Goal: Task Accomplishment & Management: Manage account settings

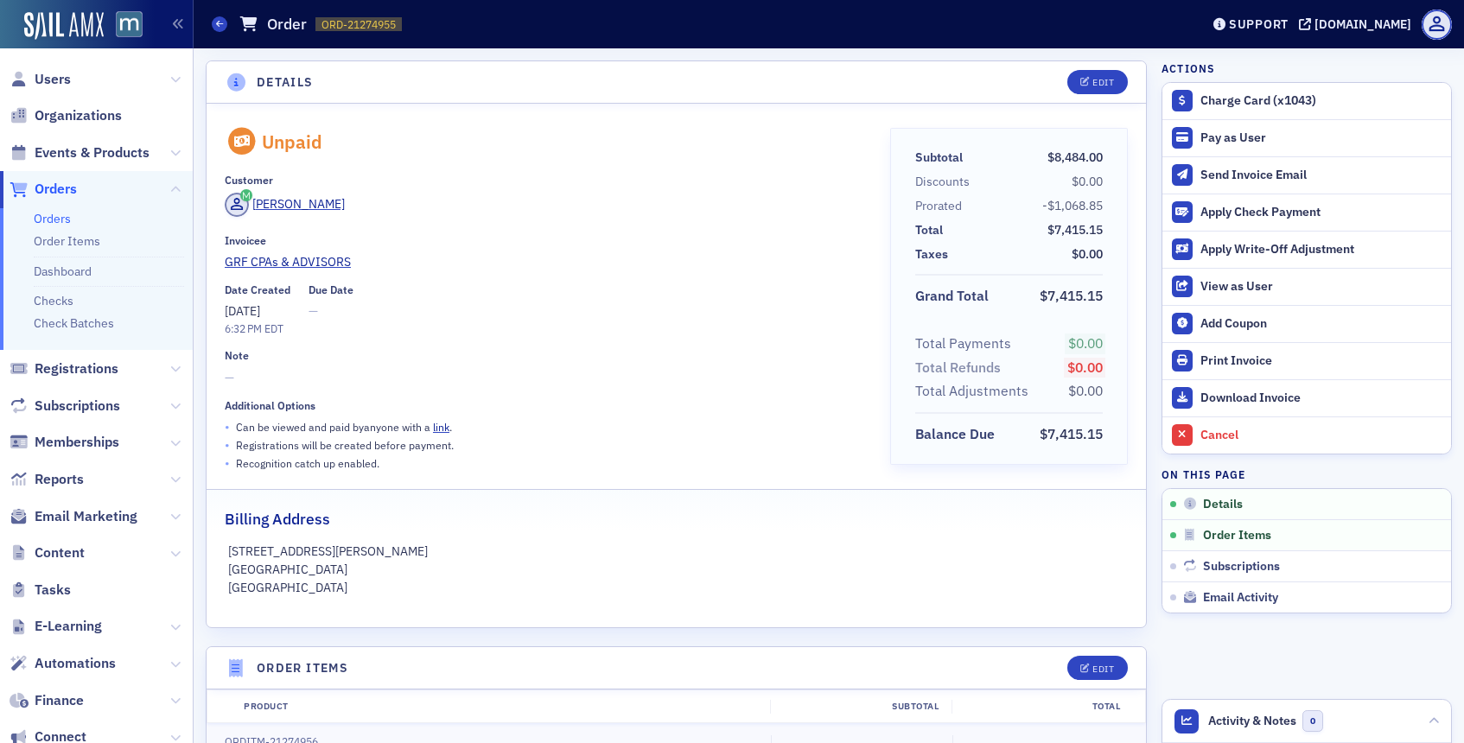
scroll to position [3, 0]
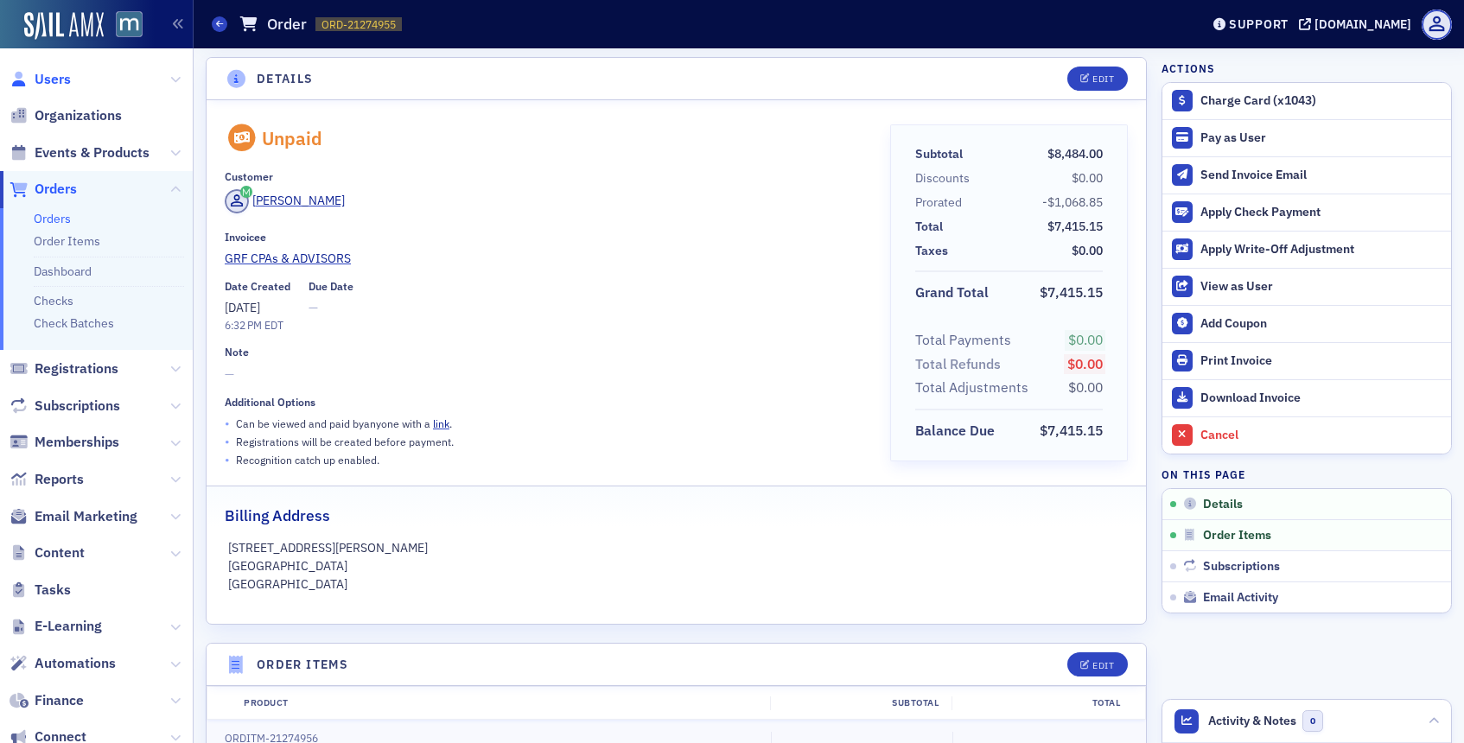
click at [58, 77] on span "Users" at bounding box center [53, 79] width 36 height 19
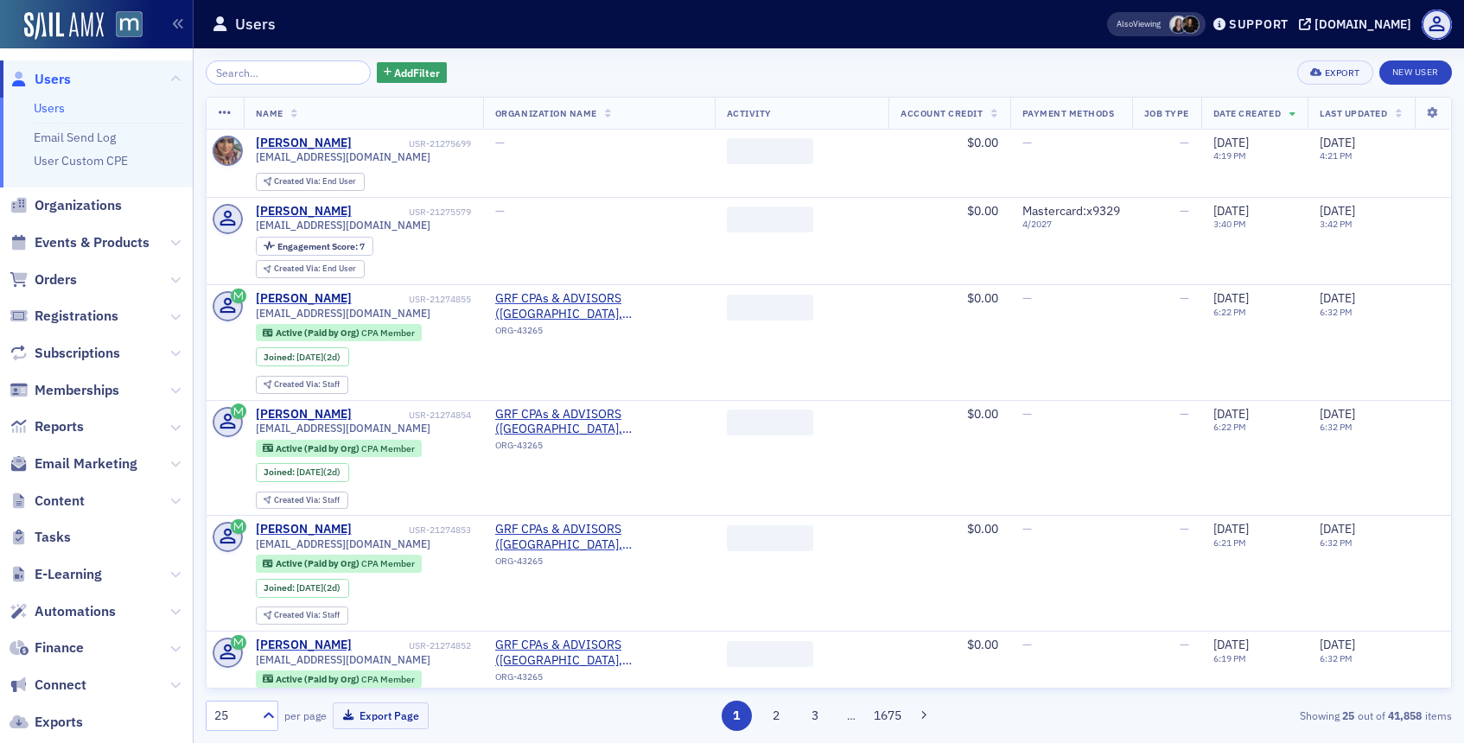
click at [242, 58] on div "Add Filter Export New User Name Organization Name Activity Account Credit Payme…" at bounding box center [829, 395] width 1246 height 695
click at [252, 78] on input "search" at bounding box center [288, 72] width 165 height 24
paste input "[PERSON_NAME]"
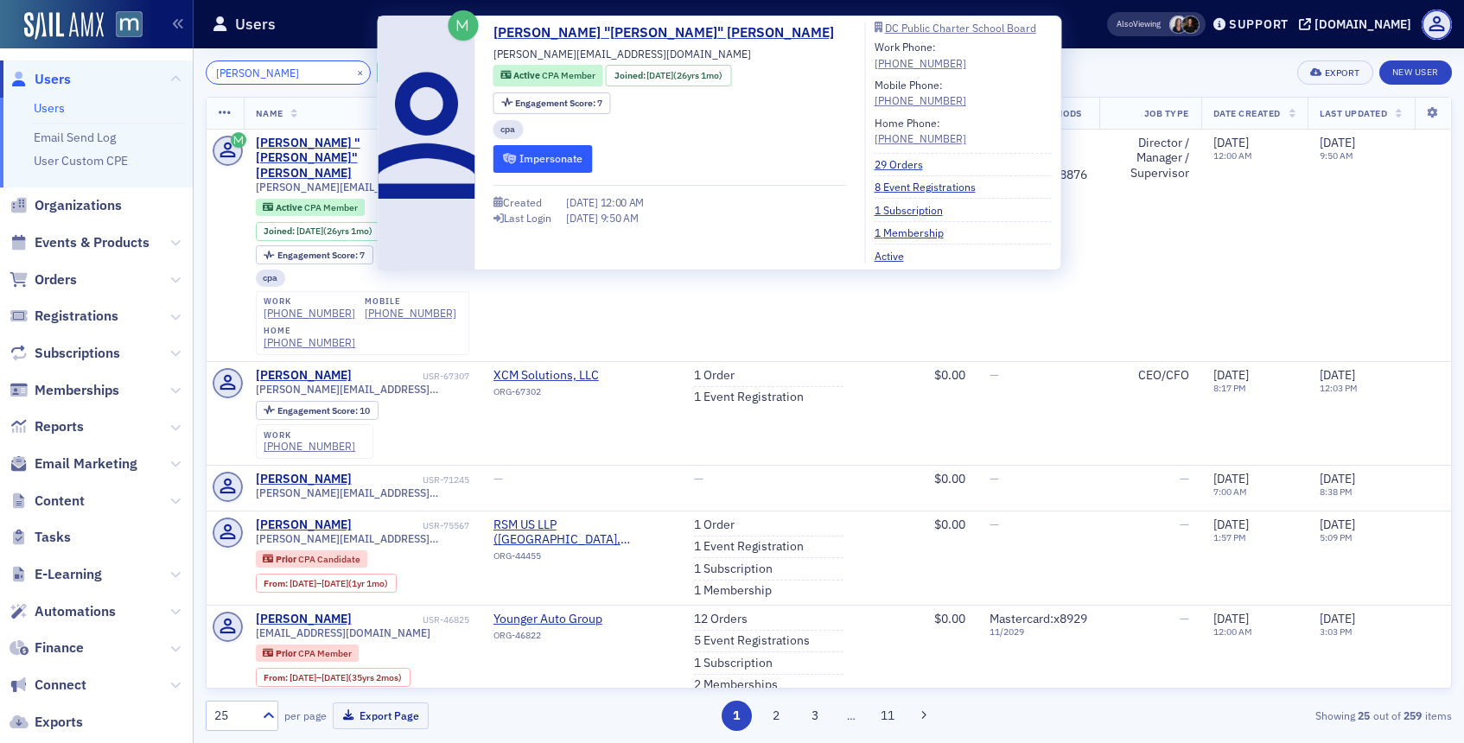
type input "[PERSON_NAME]"
click at [565, 160] on button "Impersonate" at bounding box center [542, 158] width 99 height 27
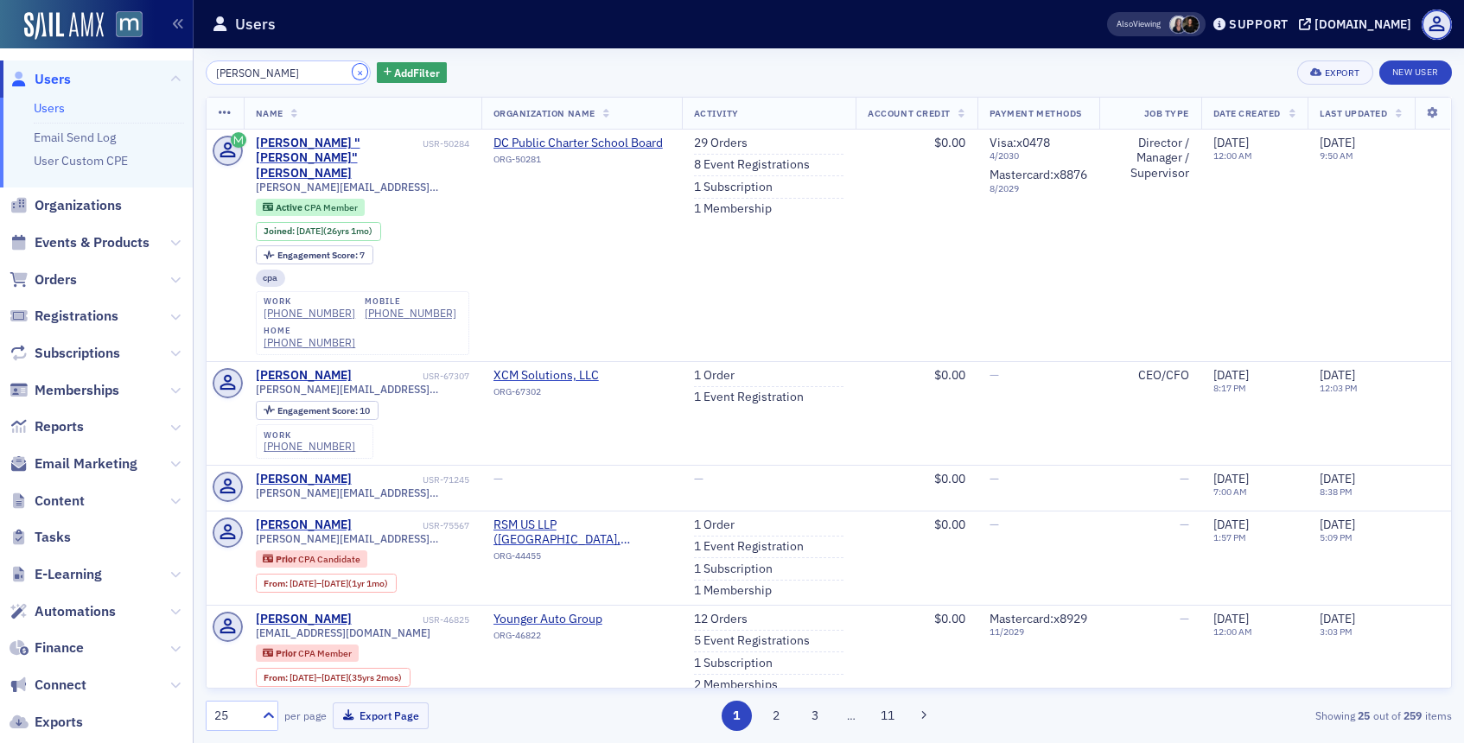
click at [353, 73] on button "×" at bounding box center [361, 72] width 16 height 16
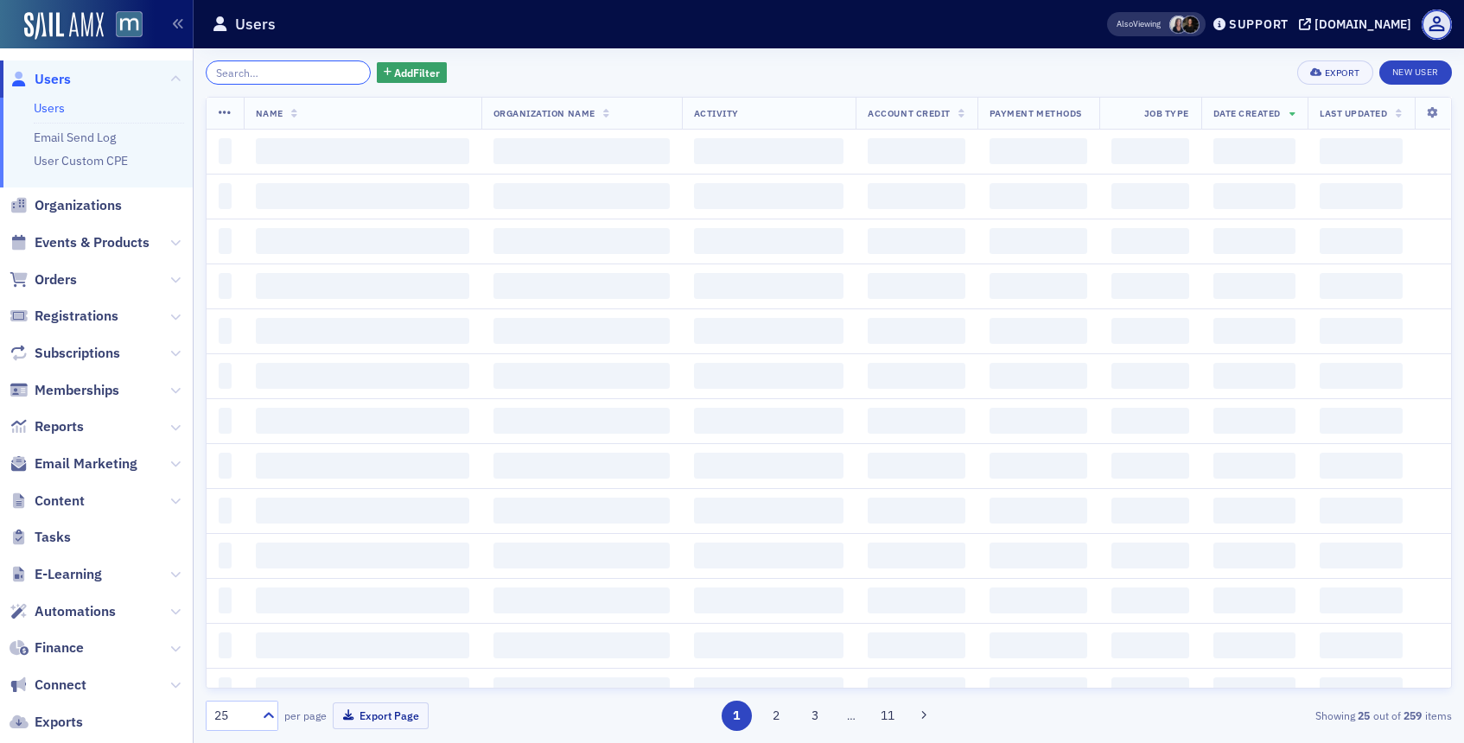
click at [329, 73] on input "search" at bounding box center [288, 72] width 165 height 24
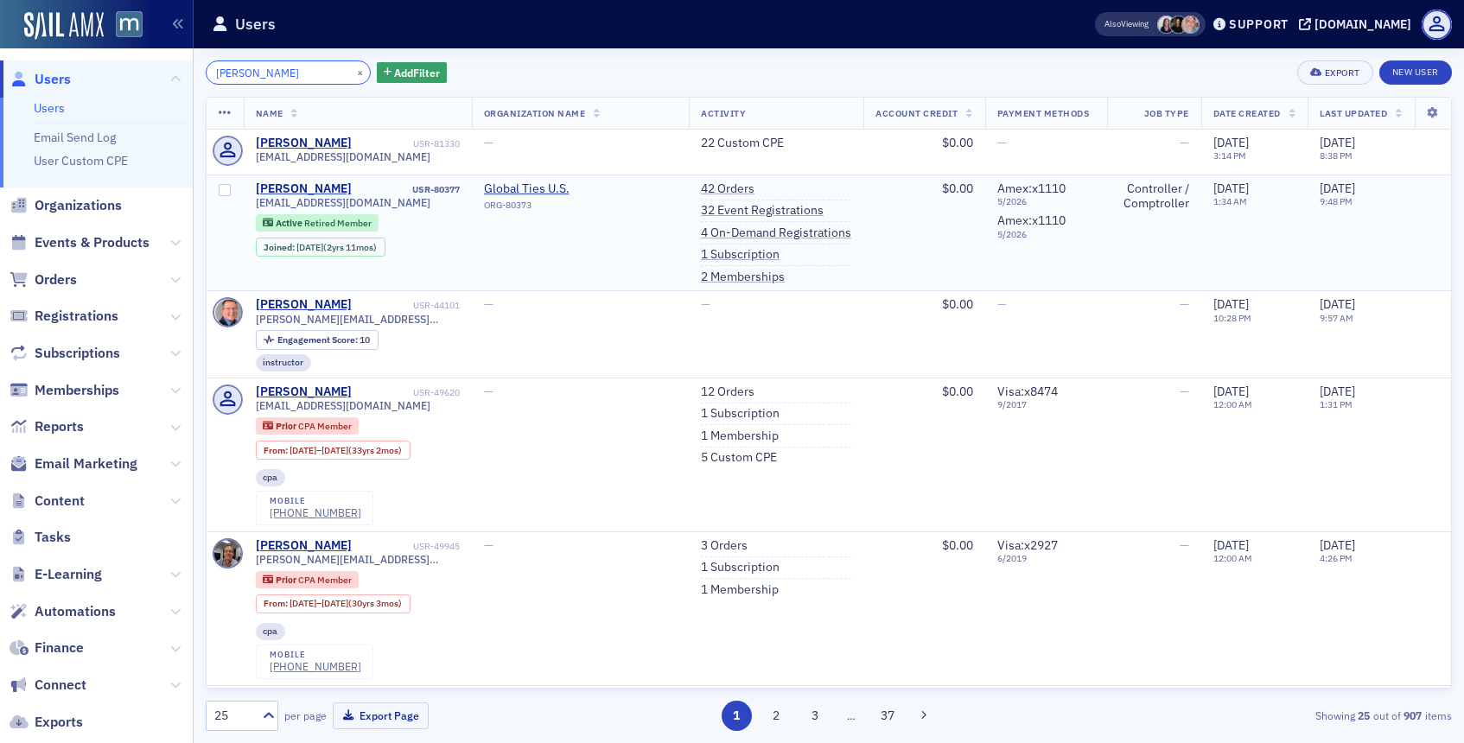
type input "[PERSON_NAME]"
click at [374, 203] on span "[EMAIL_ADDRESS][DOMAIN_NAME]" at bounding box center [343, 202] width 175 height 13
copy div "[EMAIL_ADDRESS][DOMAIN_NAME]"
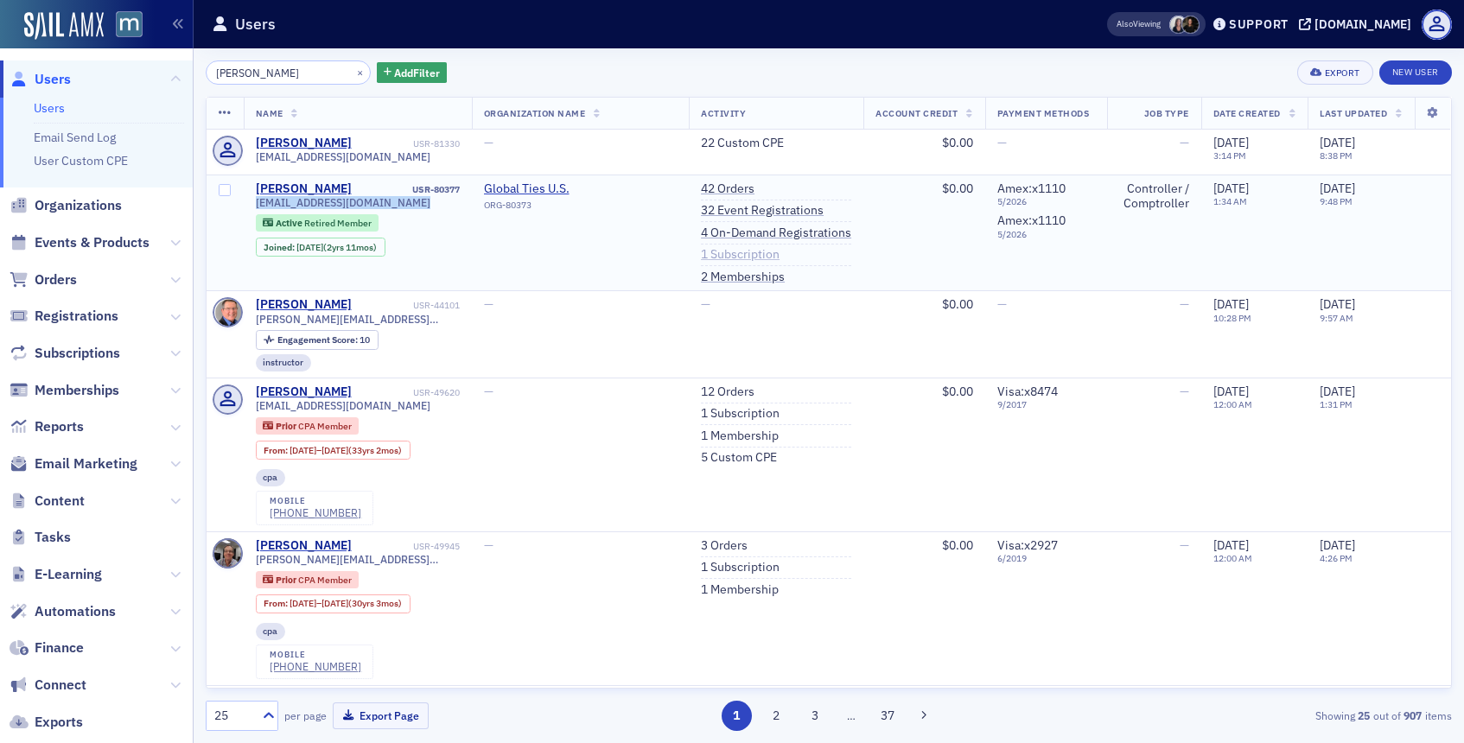
click at [739, 248] on link "1 Subscription" at bounding box center [740, 255] width 79 height 16
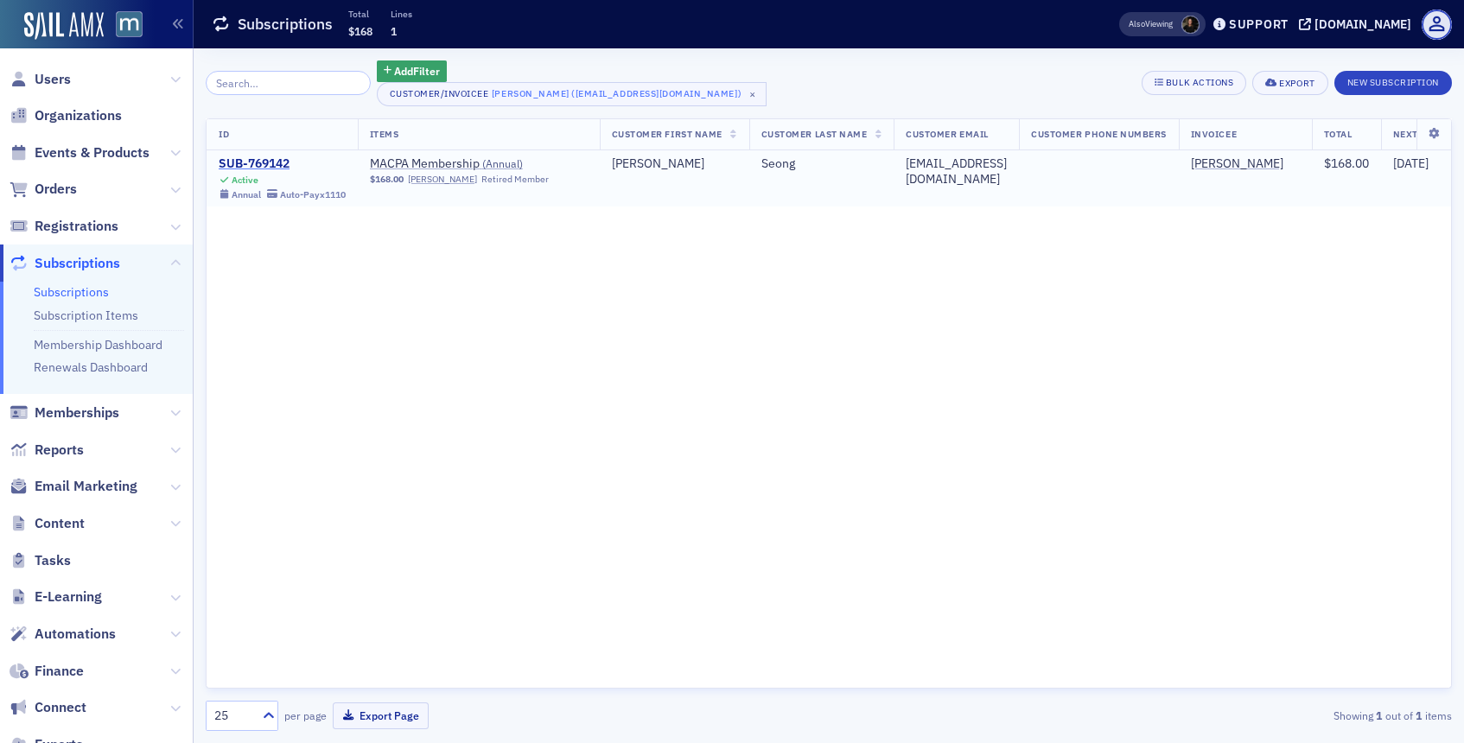
click at [289, 162] on div "SUB-769142" at bounding box center [282, 164] width 127 height 16
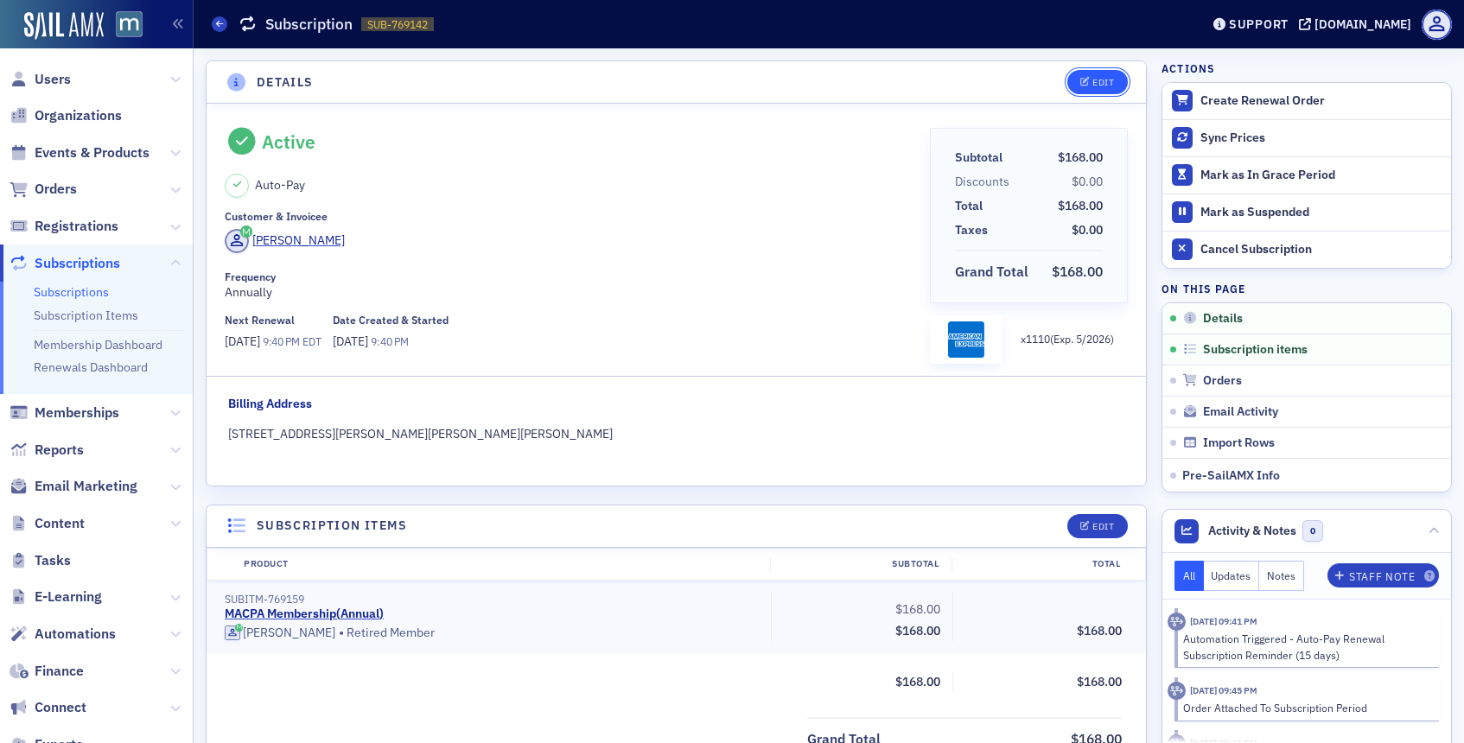
click at [1084, 82] on icon "button" at bounding box center [1085, 83] width 10 height 10
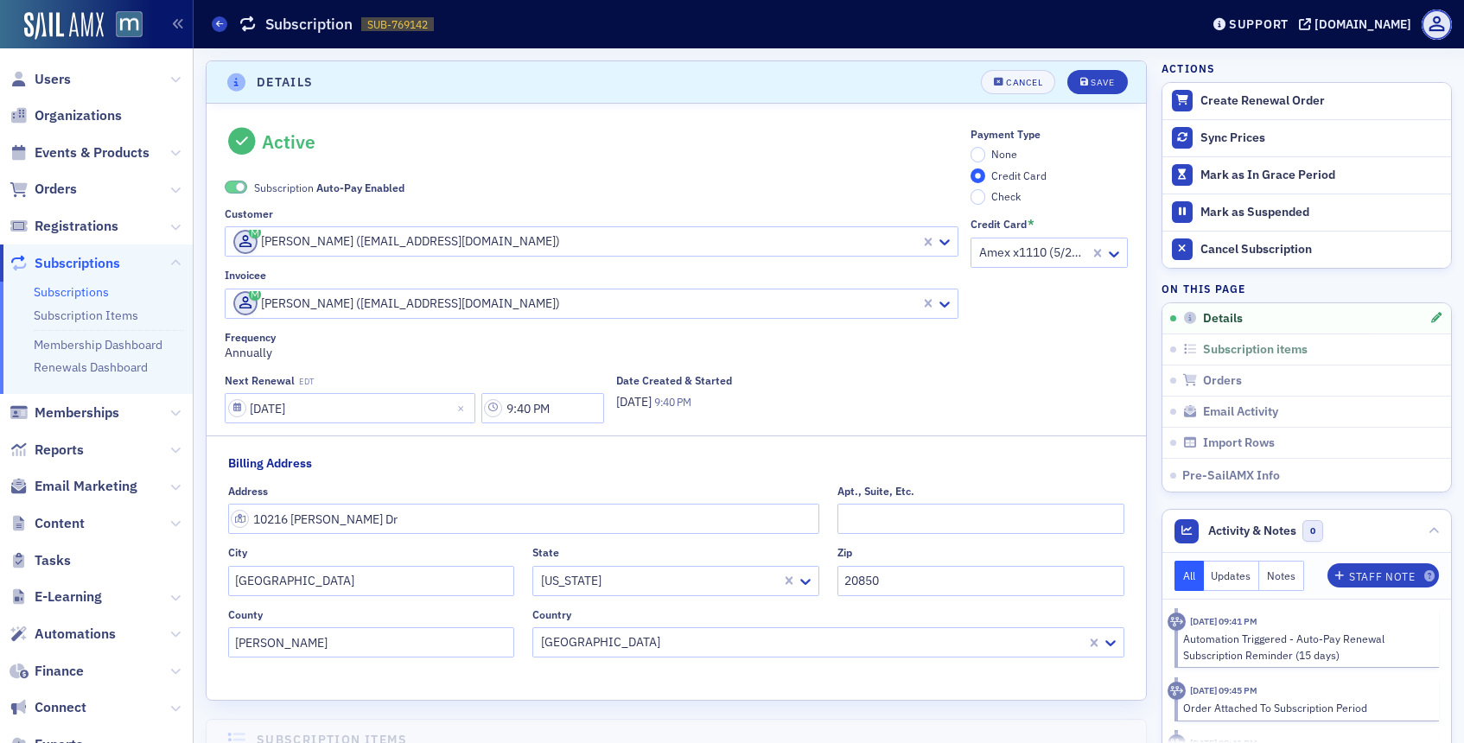
scroll to position [3, 0]
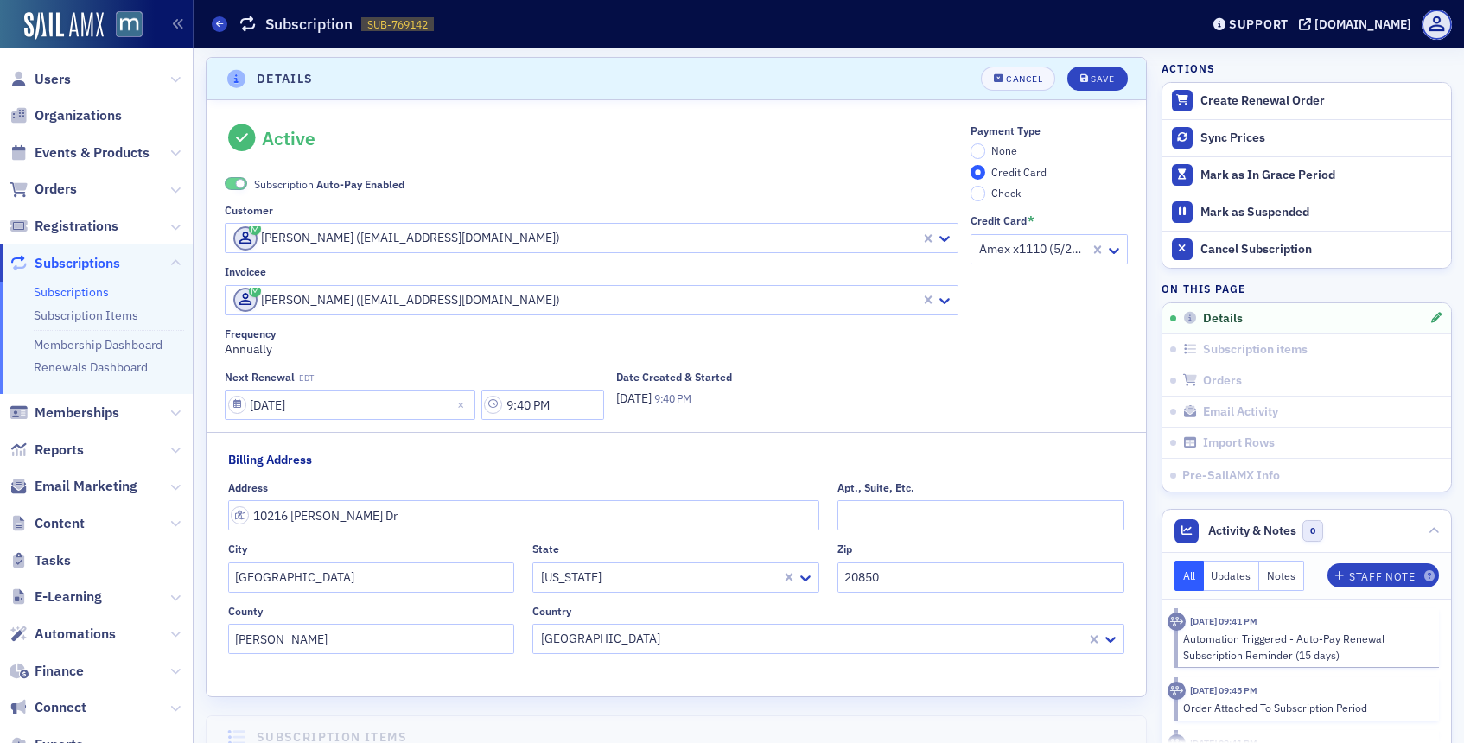
click at [237, 173] on div "Subscription Auto-Pay Enabled" at bounding box center [592, 172] width 734 height 40
click at [242, 189] on span at bounding box center [236, 183] width 22 height 13
click at [968, 147] on div "Active Subscription Auto-Pay Disabled Customer [PERSON_NAME] ([EMAIL_ADDRESS][D…" at bounding box center [676, 272] width 903 height 296
click at [982, 149] on input "None" at bounding box center [978, 151] width 16 height 16
click at [1081, 80] on icon "submit" at bounding box center [1084, 79] width 9 height 10
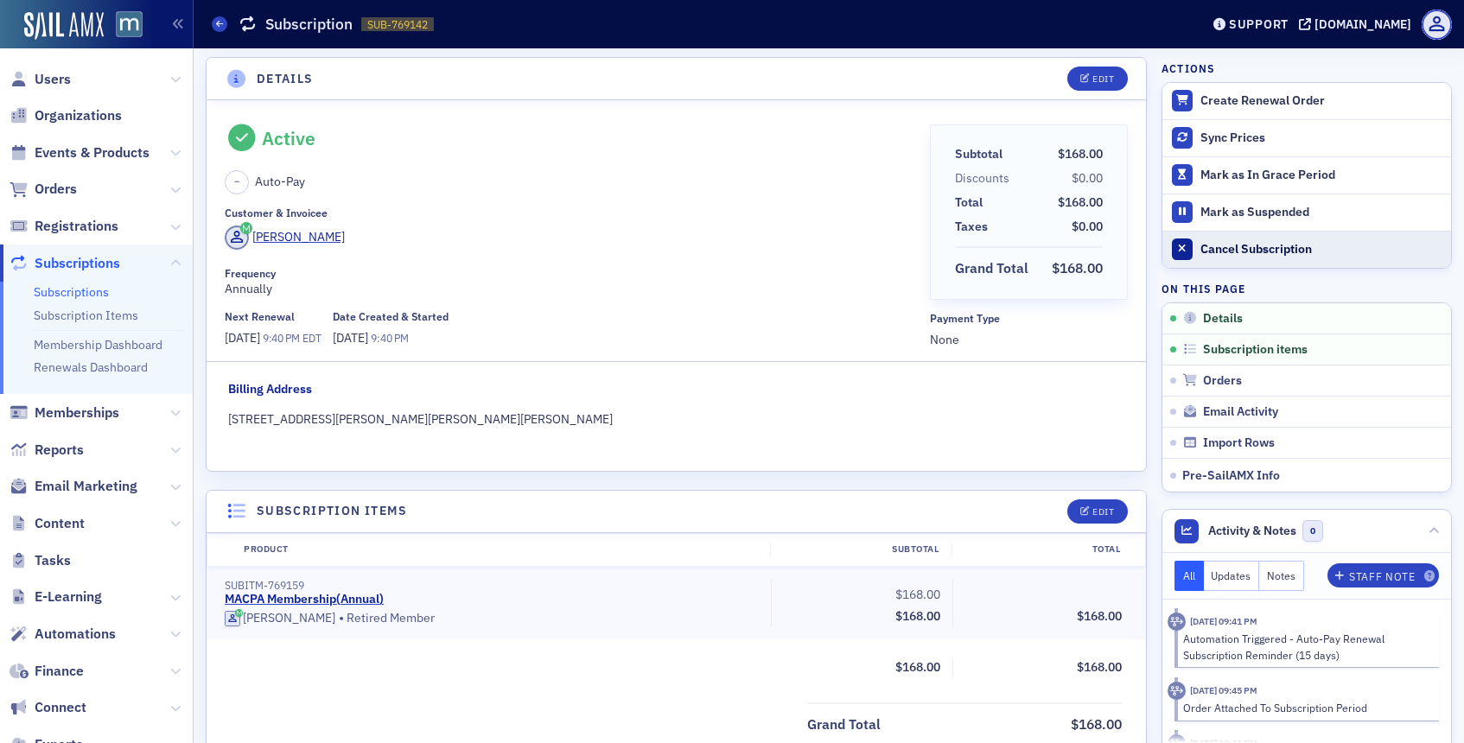
click at [1186, 242] on div at bounding box center [1183, 250] width 22 height 22
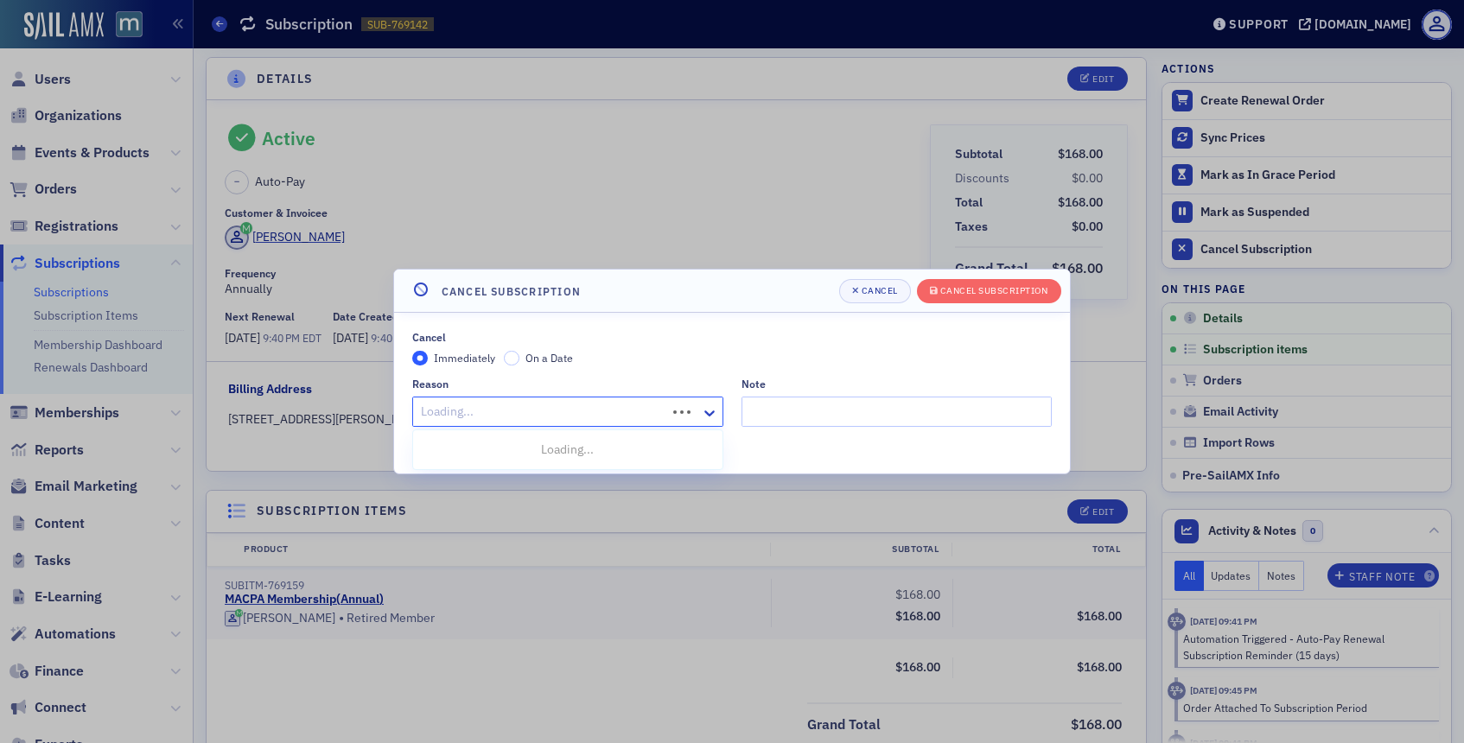
click at [648, 417] on div at bounding box center [541, 412] width 245 height 22
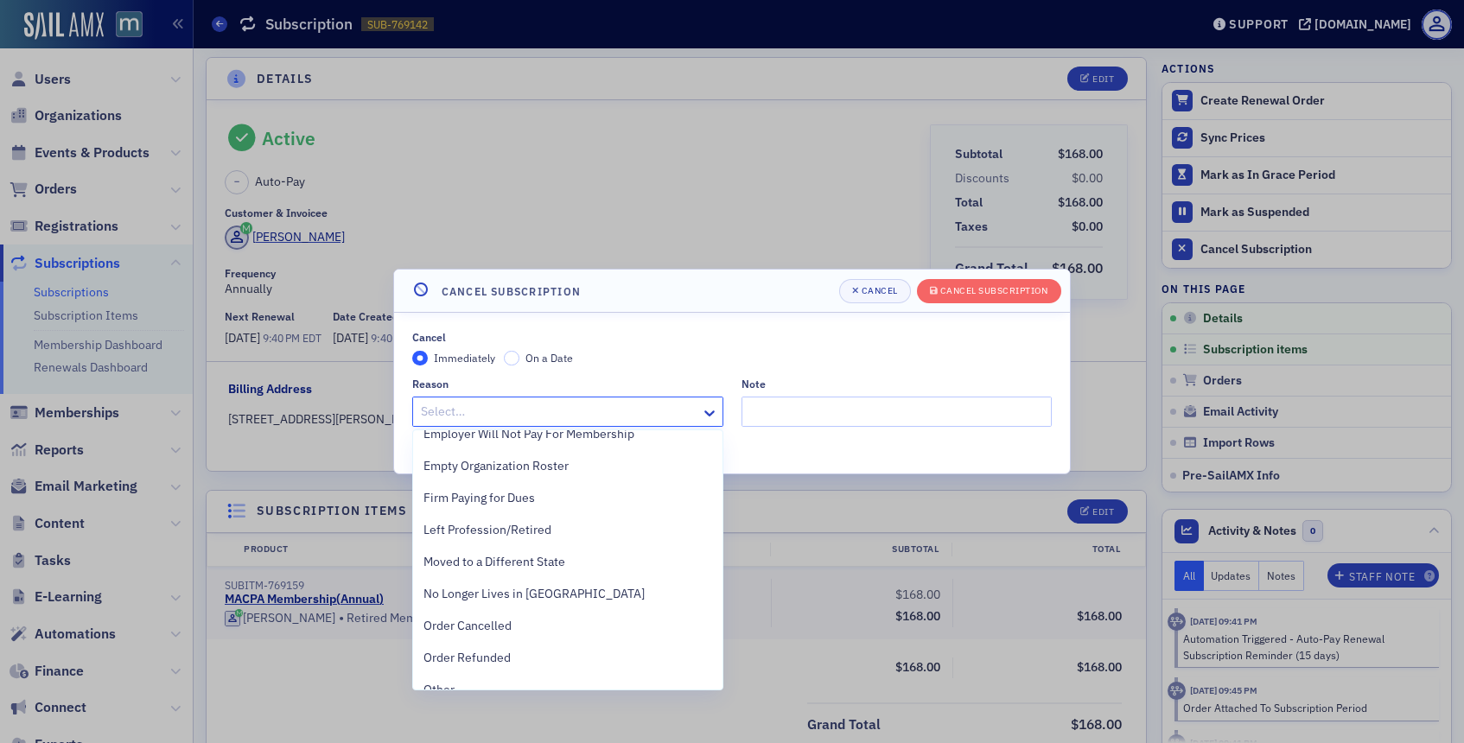
scroll to position [333, 0]
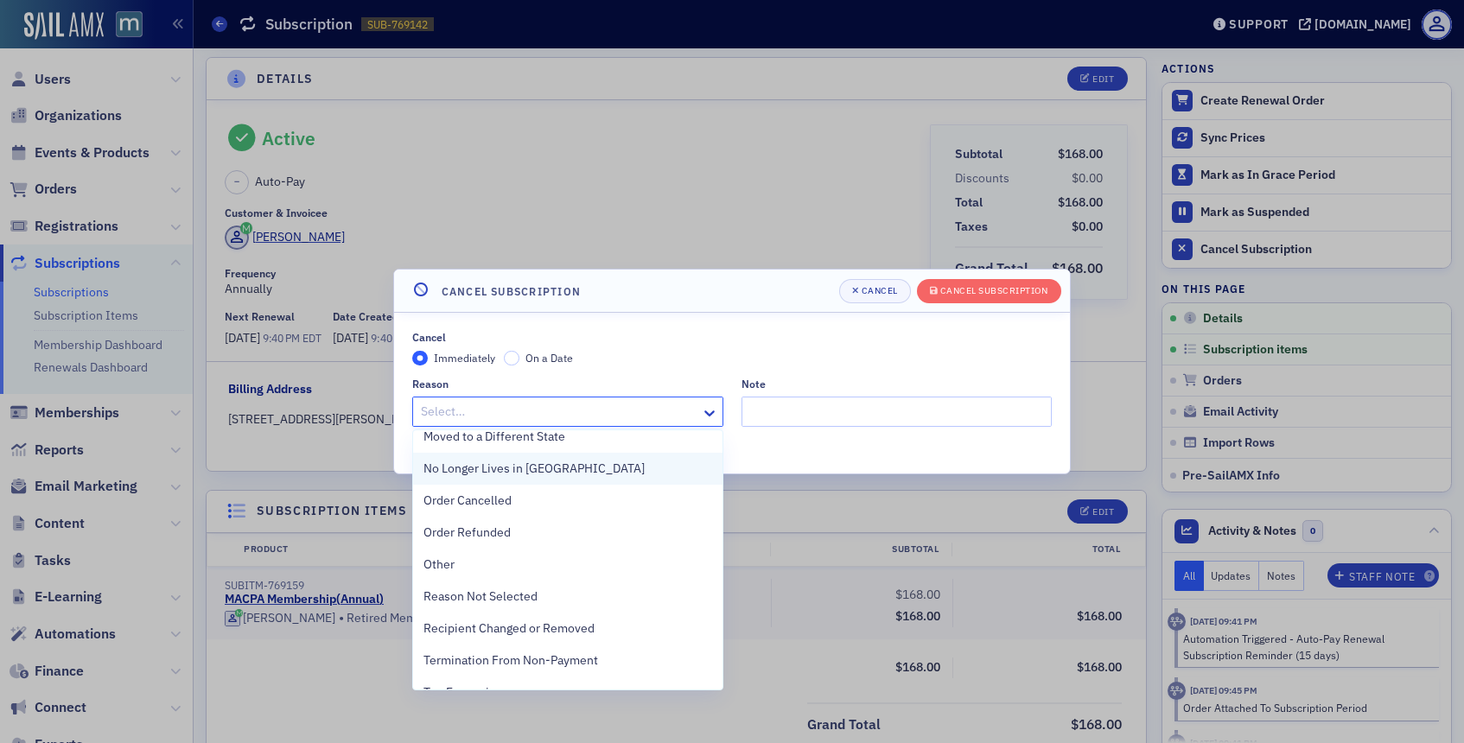
click at [519, 471] on span "No Longer Lives in [GEOGRAPHIC_DATA]" at bounding box center [533, 469] width 221 height 18
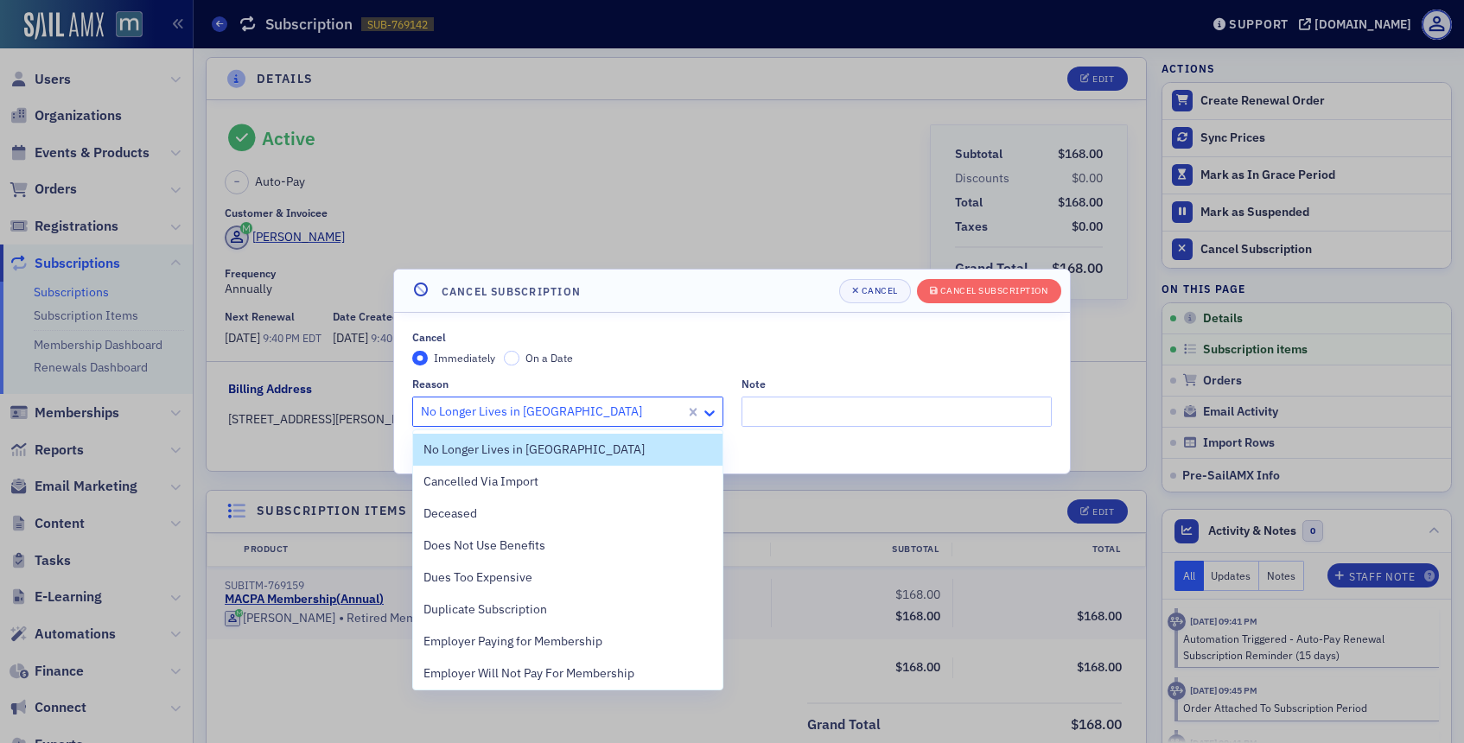
click at [708, 410] on icon at bounding box center [709, 412] width 17 height 17
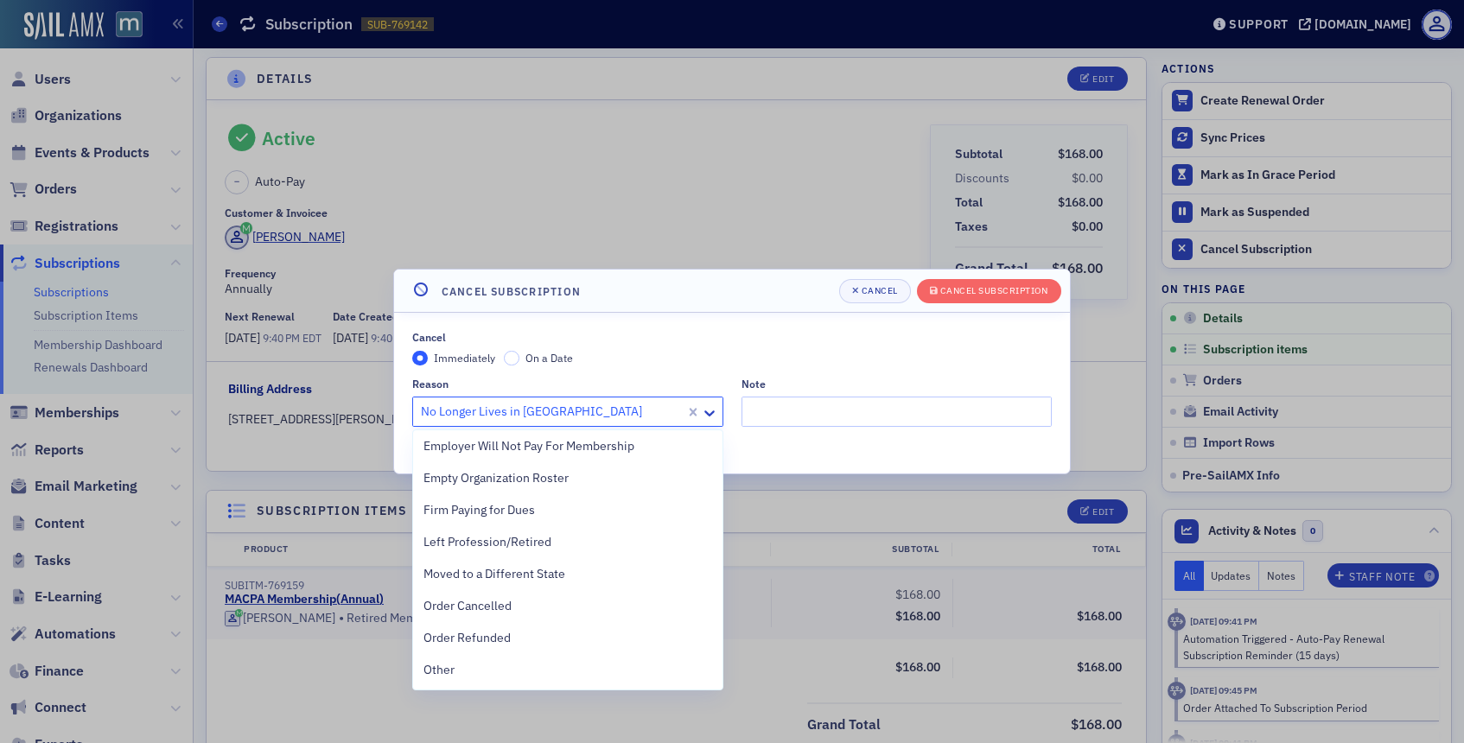
scroll to position [233, 0]
click at [552, 567] on span "Moved to a Different State" at bounding box center [494, 568] width 142 height 18
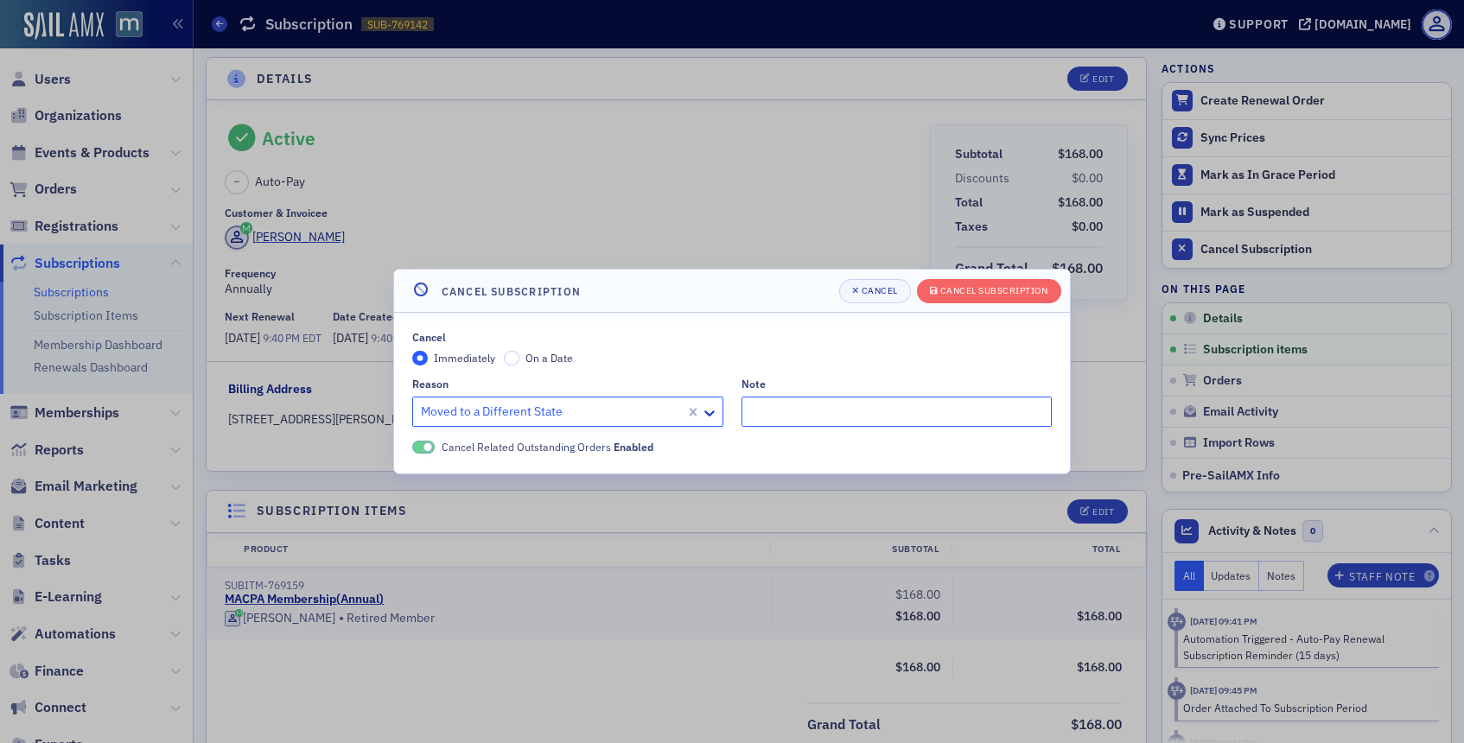
click at [890, 412] on input "Note" at bounding box center [896, 412] width 311 height 30
paste input "Hi - I need to stop the MACPA membership as I am moving out of state. Kindly do…"
type input ""Hi - I need to stop the MACPA membership as I am moving out of state. Kindly d…"
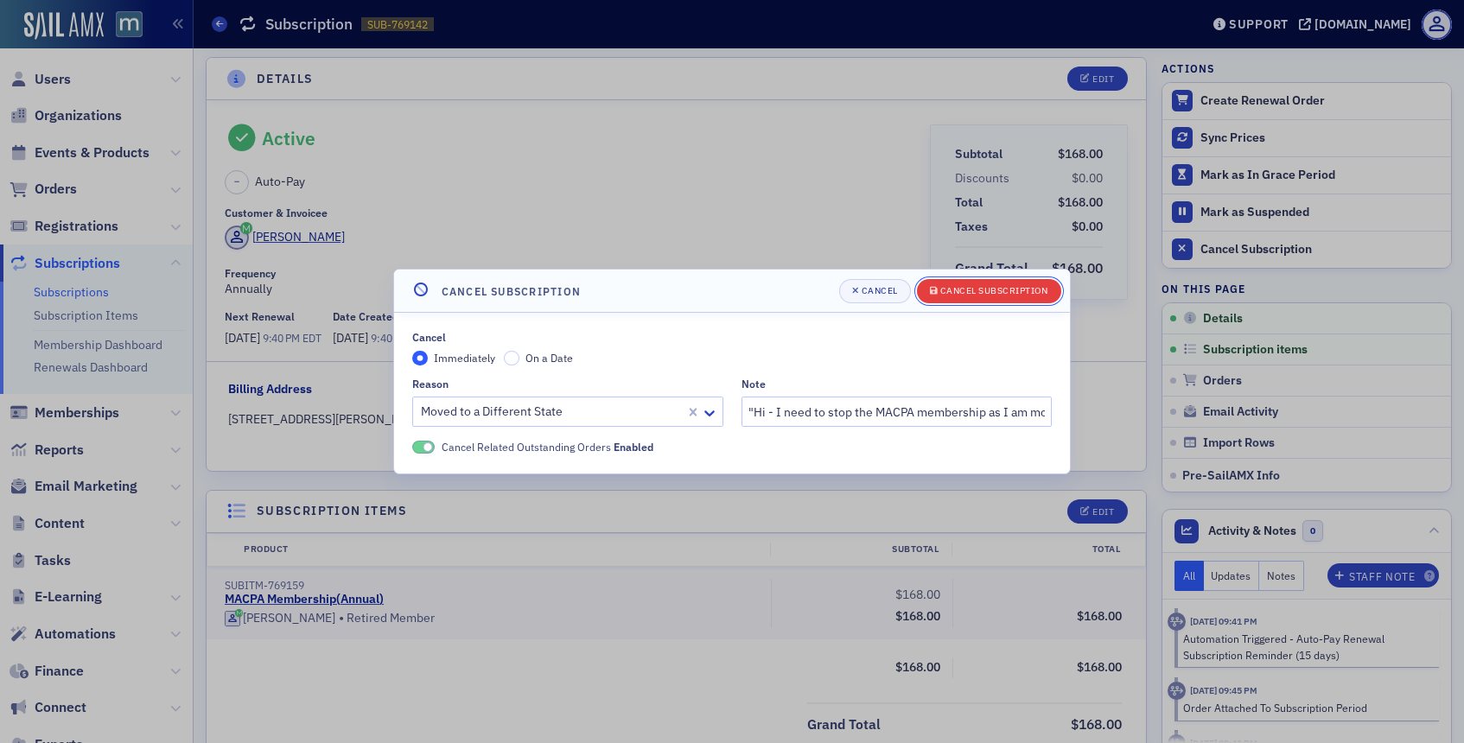
click at [1038, 300] on button "Cancel Subscription" at bounding box center [989, 291] width 144 height 24
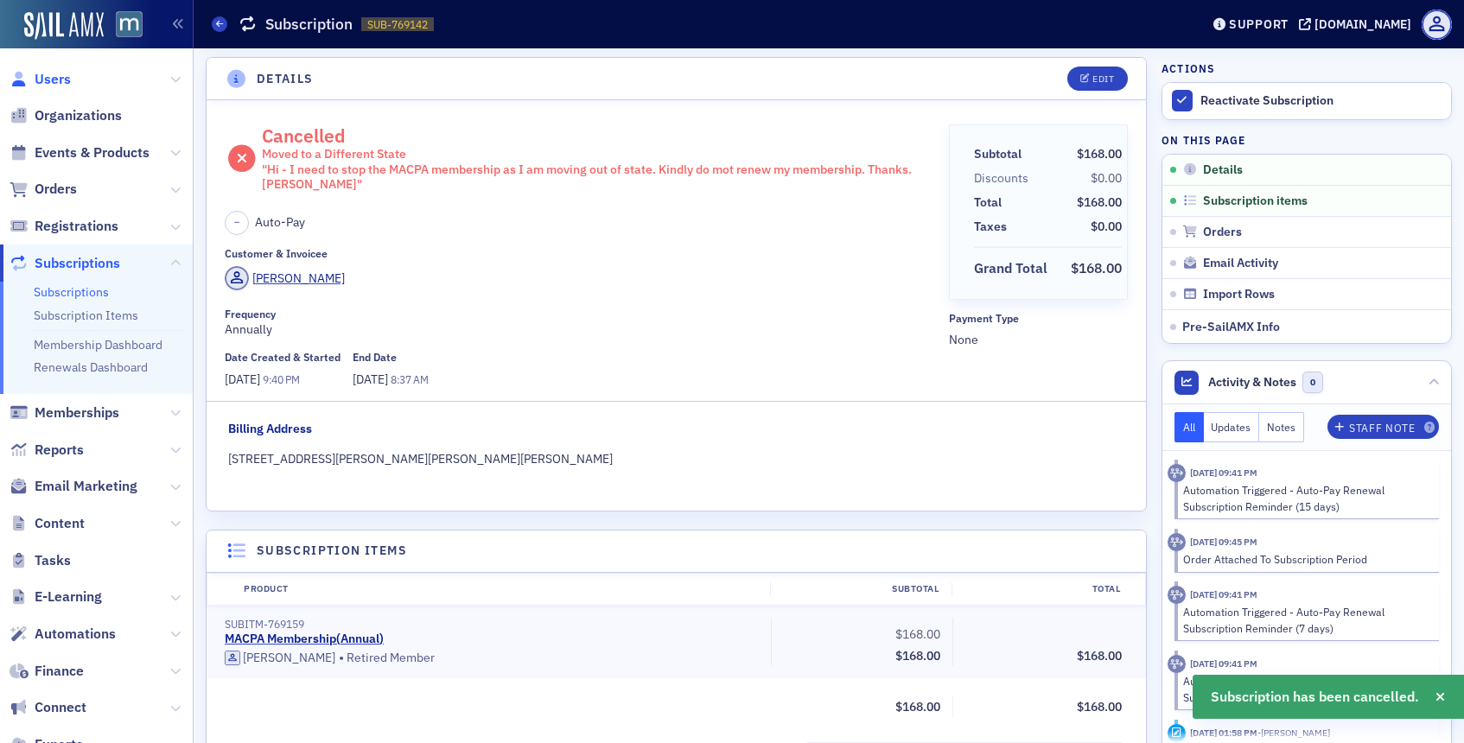
click at [41, 70] on span "Users" at bounding box center [53, 79] width 36 height 19
